Goal: Information Seeking & Learning: Learn about a topic

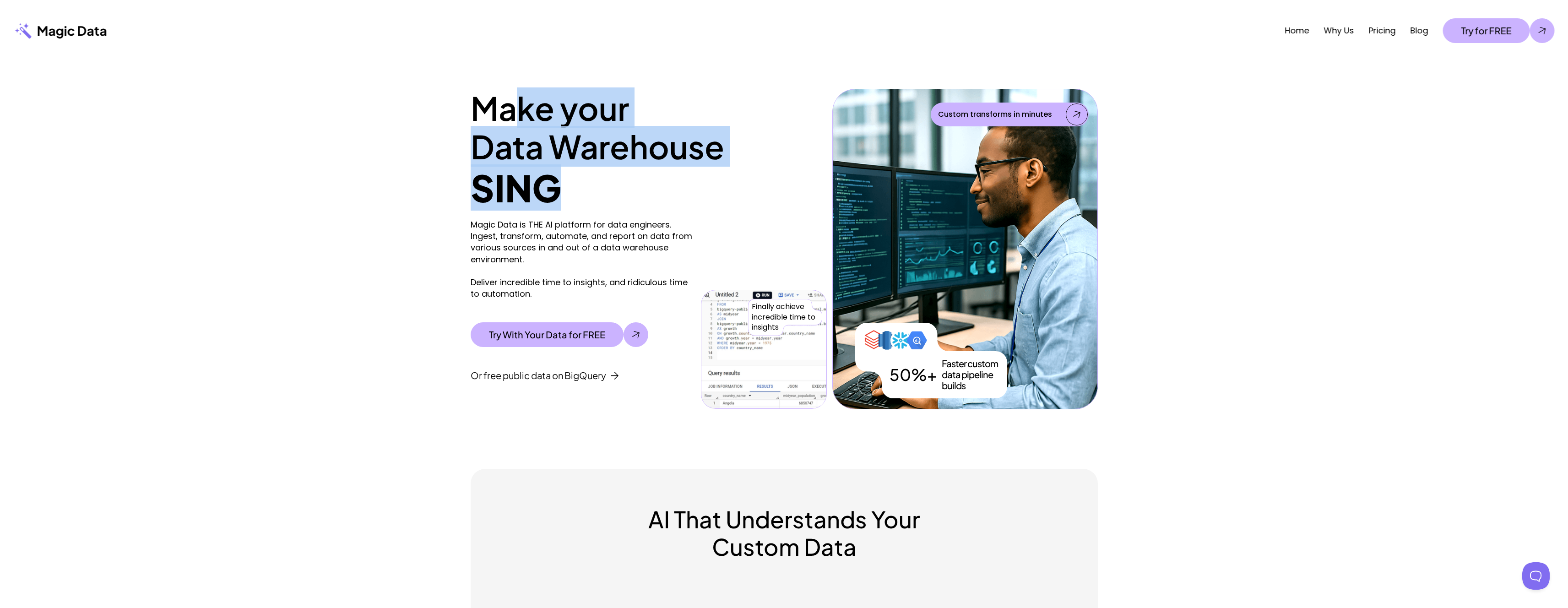
drag, startPoint x: 583, startPoint y: 170, endPoint x: 525, endPoint y: 117, distance: 78.6
click at [525, 117] on div "Make your Data Warehouse SING Magic Data is THE AI platform for data engineers.…" at bounding box center [648, 249] width 356 height 320
click at [525, 117] on h1 "Make your Data Warehouse" at bounding box center [648, 127] width 356 height 77
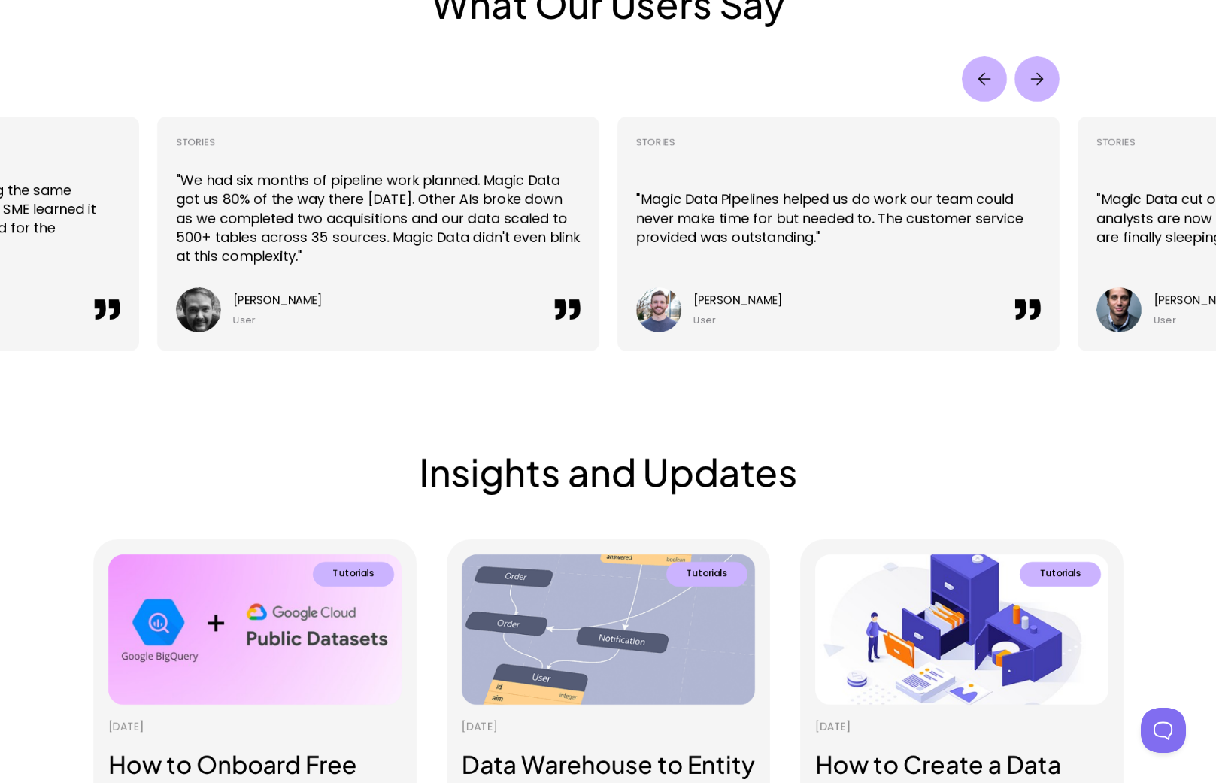
scroll to position [3356, 0]
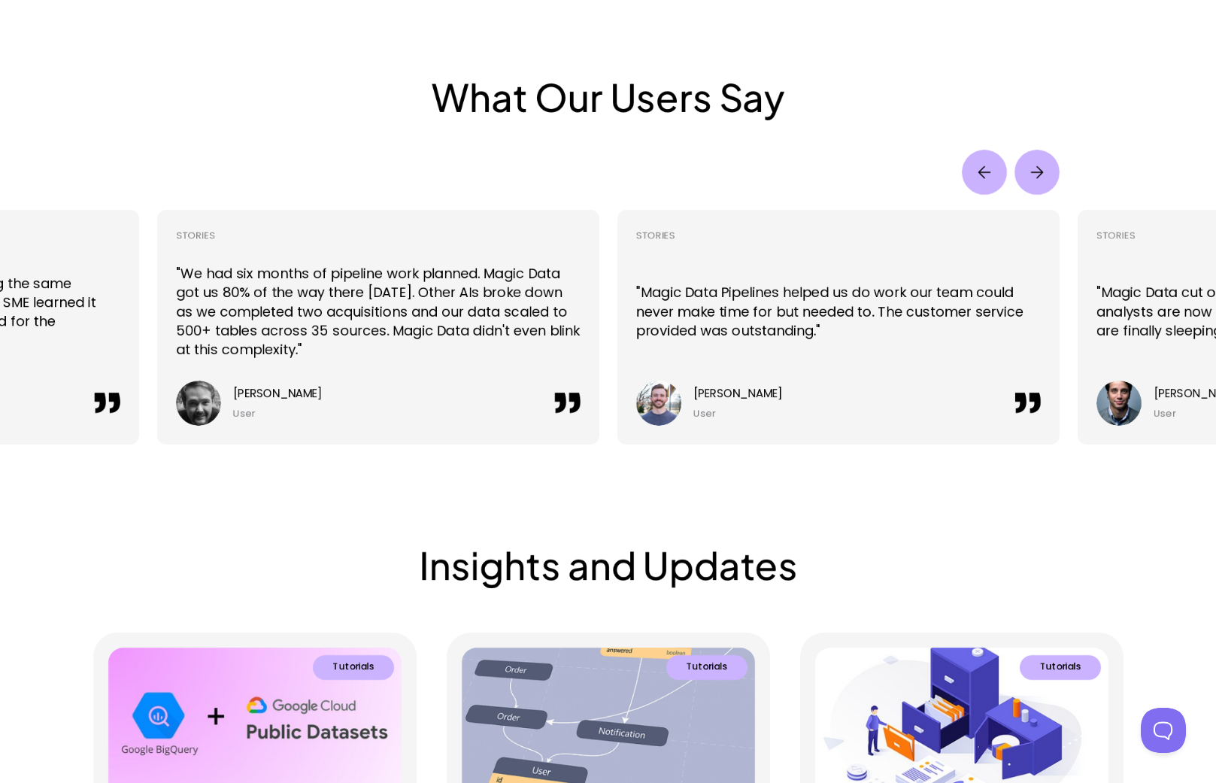
click at [1027, 159] on img "Next" at bounding box center [1037, 172] width 45 height 45
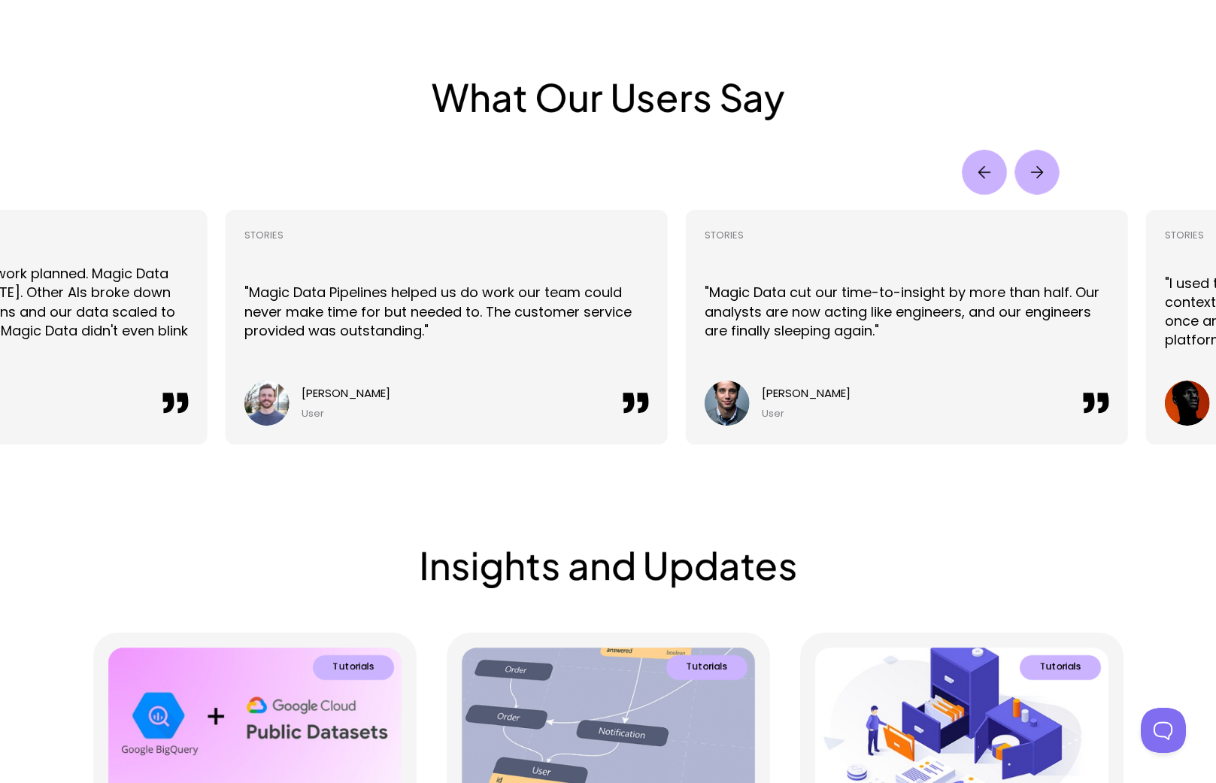
click at [1028, 161] on img "Next" at bounding box center [1037, 172] width 44 height 44
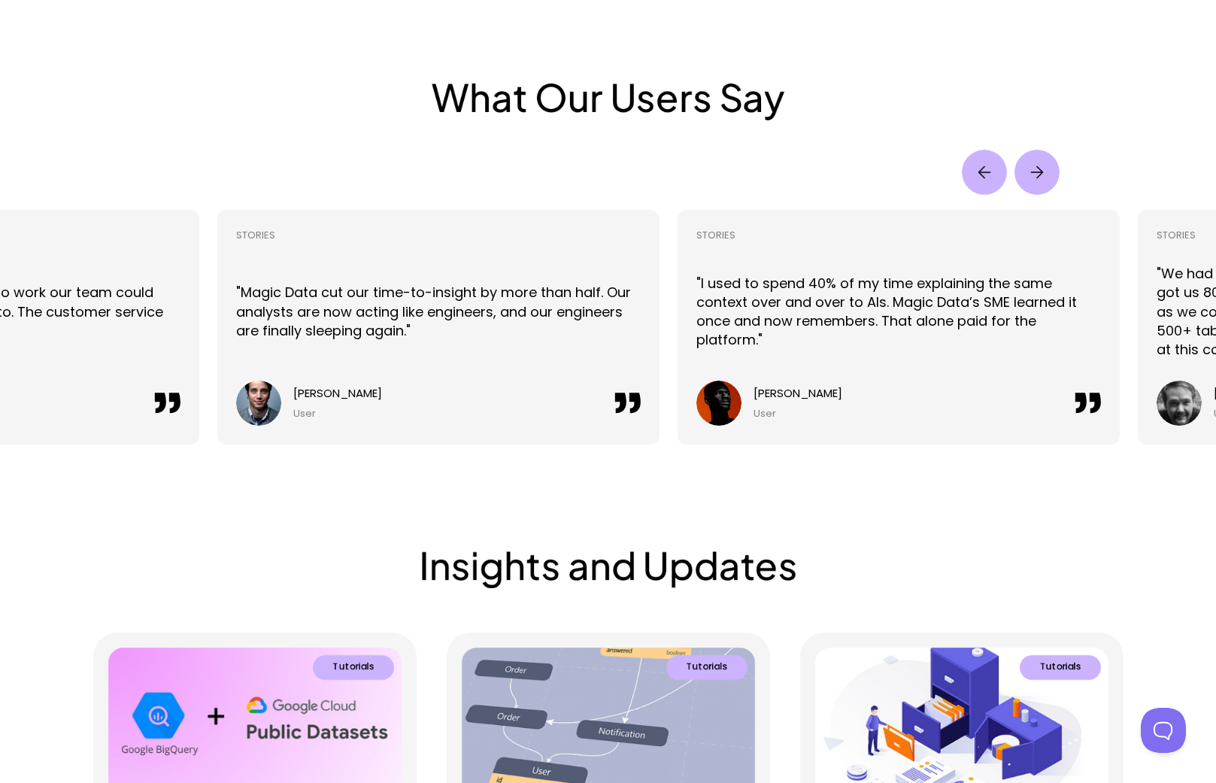
click at [1028, 161] on img "Next" at bounding box center [1037, 172] width 45 height 45
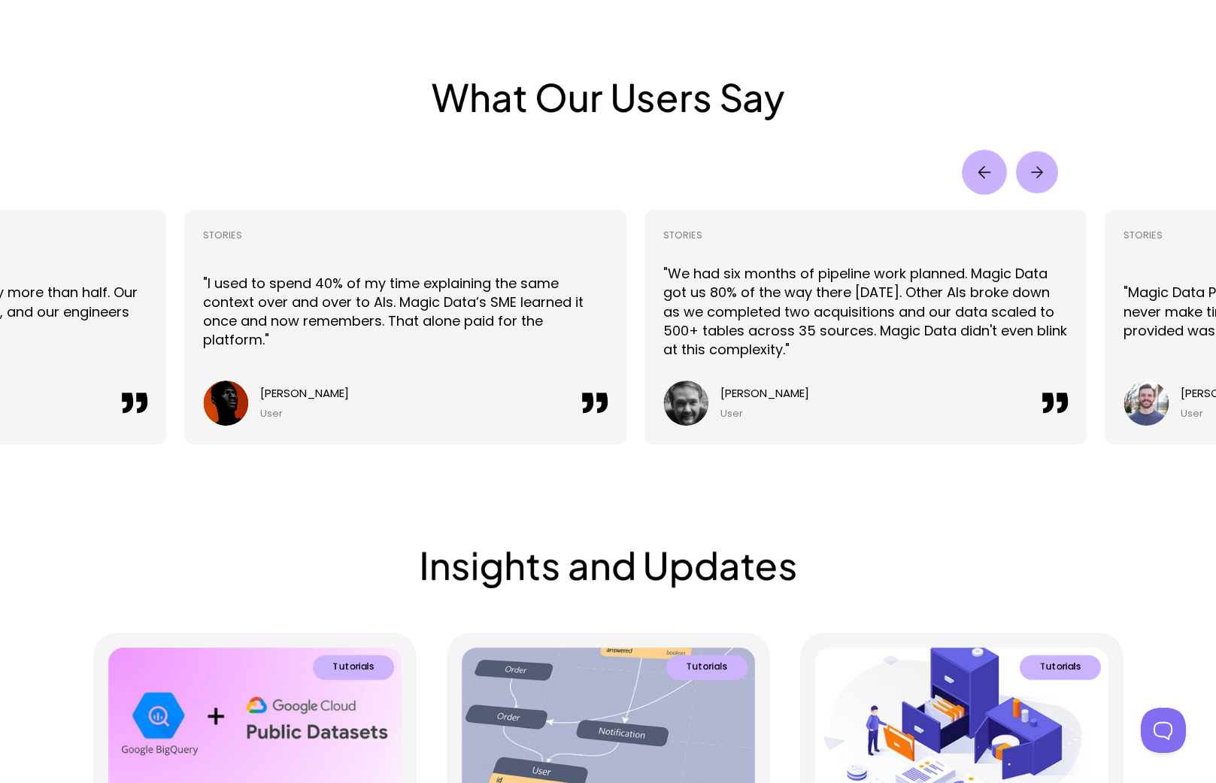
click at [1028, 161] on img "Next" at bounding box center [1036, 172] width 42 height 42
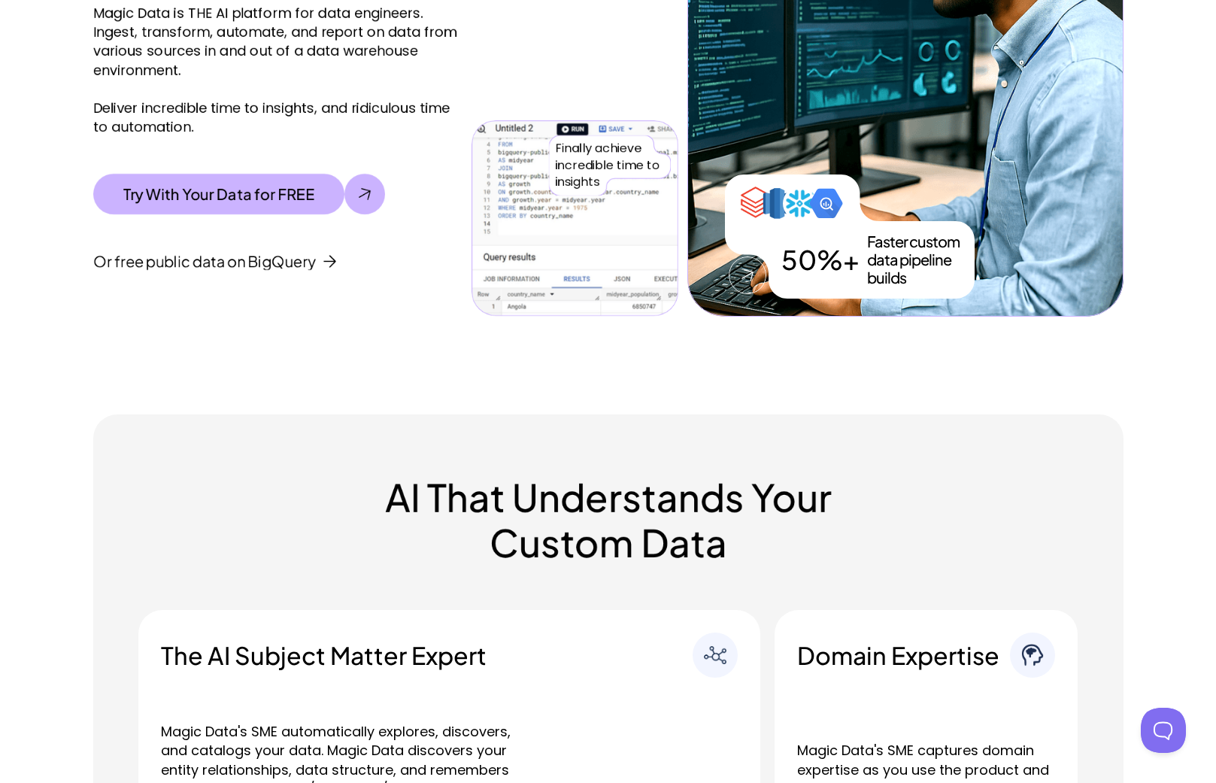
scroll to position [0, 0]
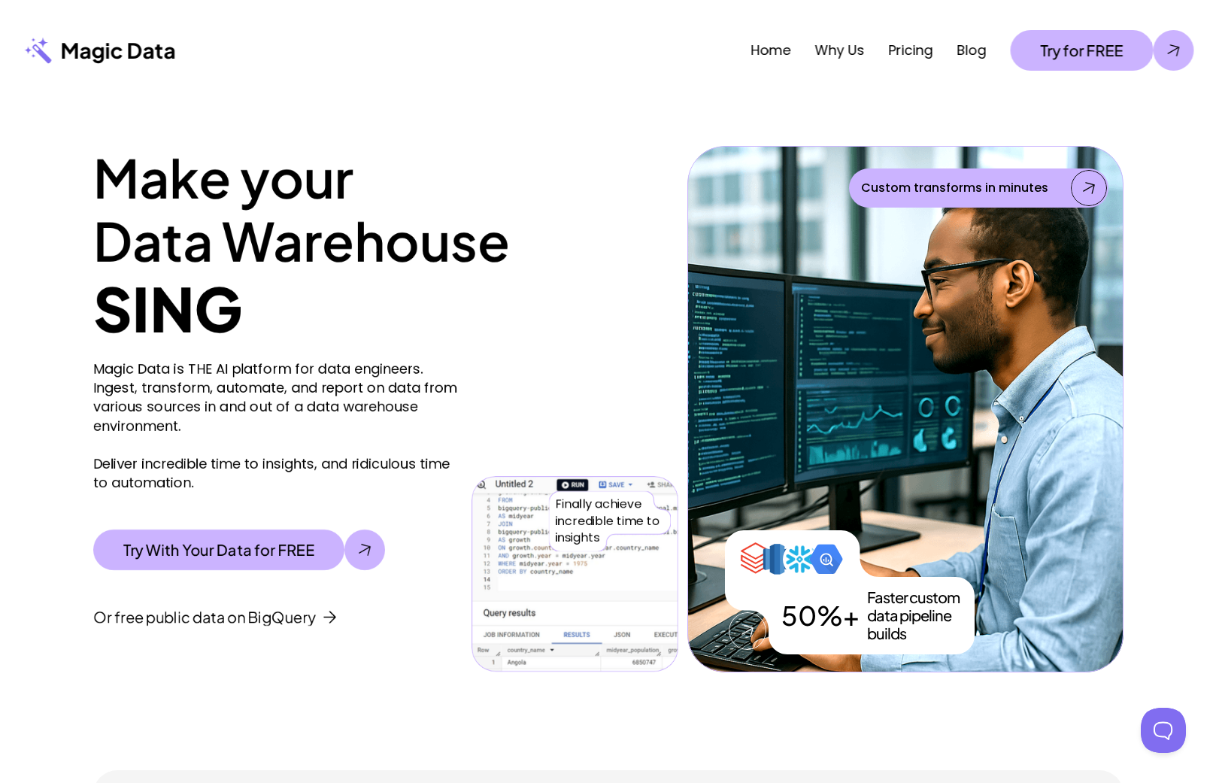
click at [146, 39] on p "Magic Data" at bounding box center [117, 50] width 115 height 27
click at [859, 49] on link "Why Us" at bounding box center [840, 50] width 50 height 19
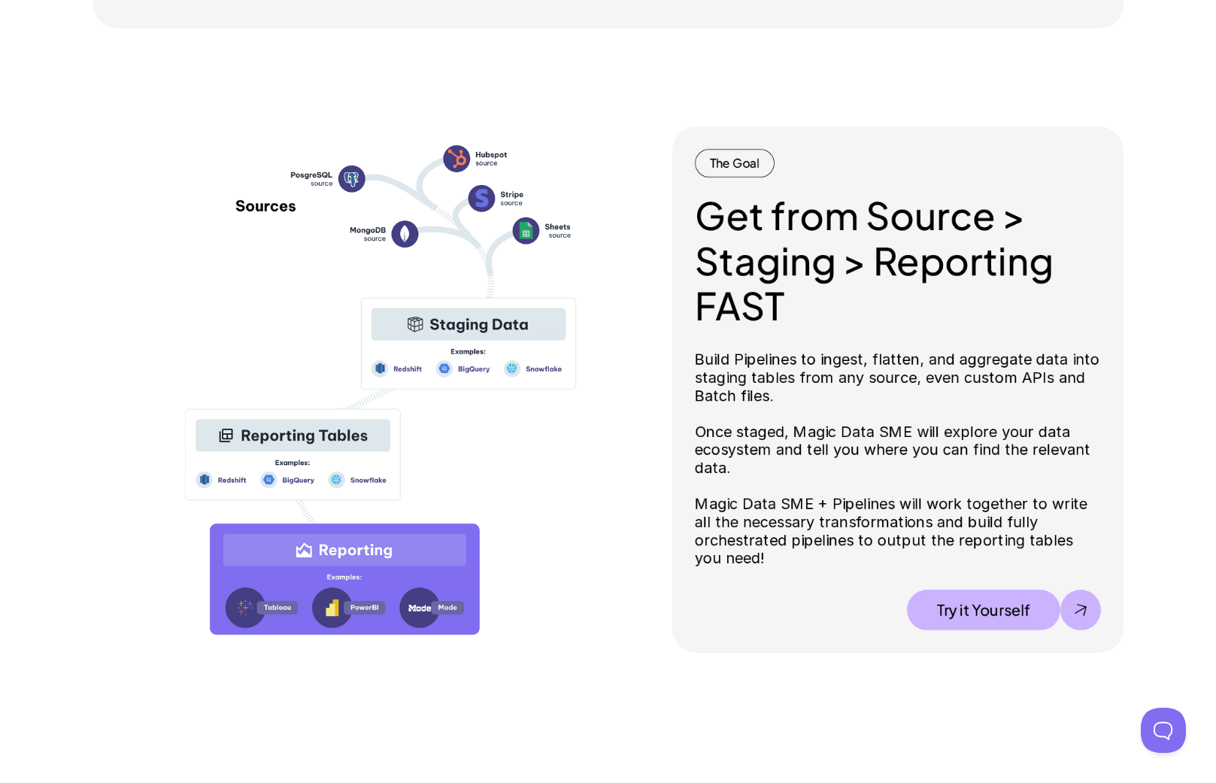
scroll to position [1462, 0]
